Goal: Transaction & Acquisition: Purchase product/service

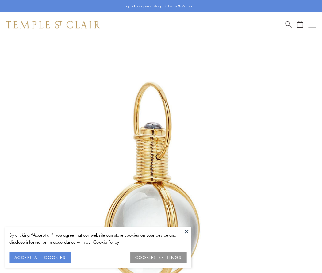
scroll to position [160, 0]
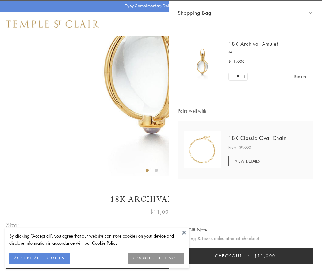
click at [246, 255] on button "Checkout $11,000" at bounding box center [245, 256] width 135 height 16
